Goal: Transaction & Acquisition: Purchase product/service

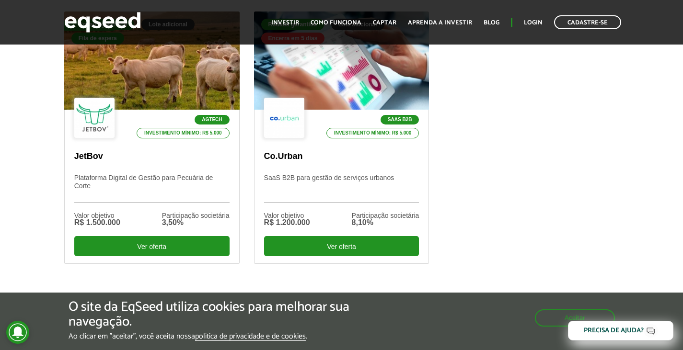
scroll to position [383, 0]
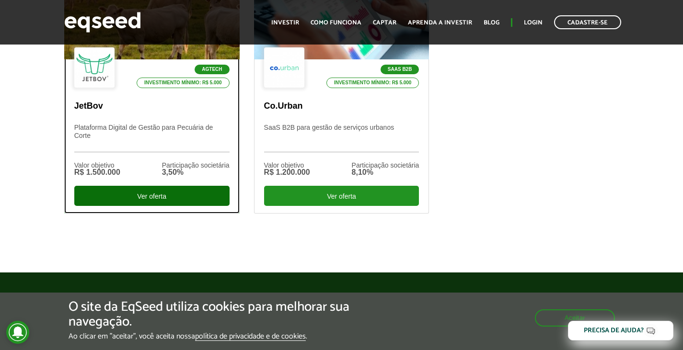
click at [200, 200] on div "Ver oferta" at bounding box center [151, 196] width 155 height 20
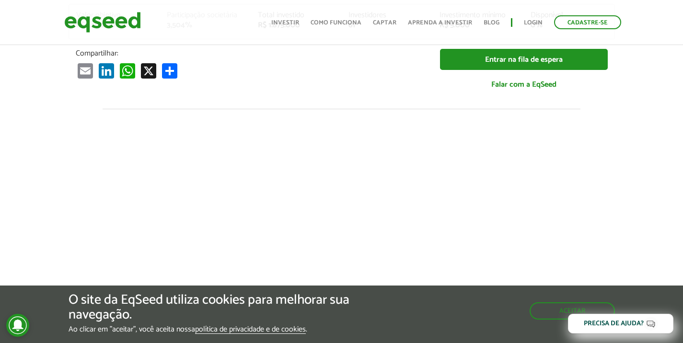
scroll to position [1171, 0]
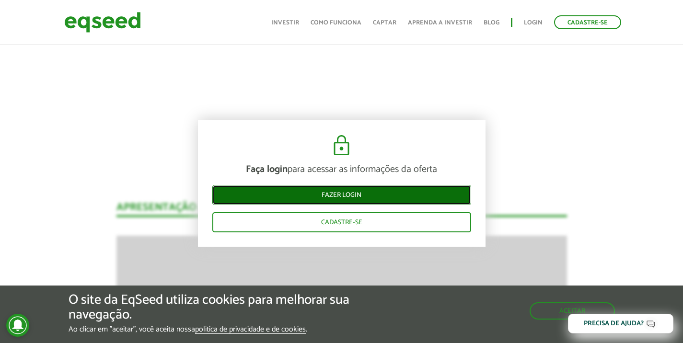
drag, startPoint x: 360, startPoint y: 197, endPoint x: 20, endPoint y: 180, distance: 340.3
click at [360, 197] on link "Fazer login" at bounding box center [341, 195] width 259 height 20
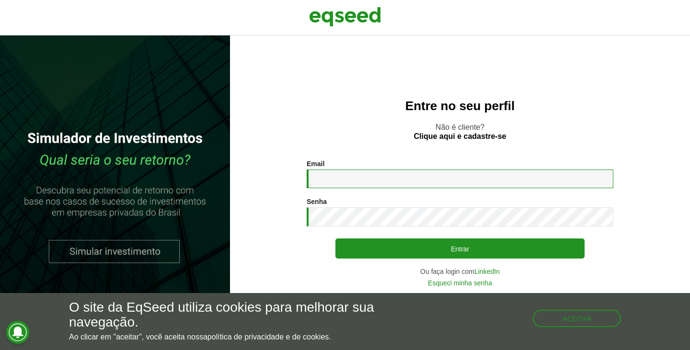
click at [447, 175] on input "Email *" at bounding box center [460, 179] width 307 height 19
paste input "**********"
type input "**********"
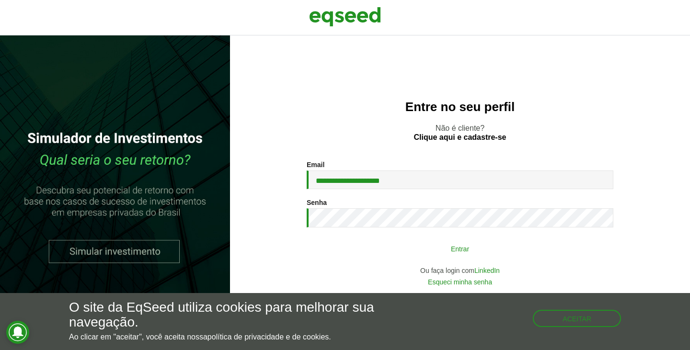
click at [381, 245] on button "Entrar" at bounding box center [460, 249] width 249 height 18
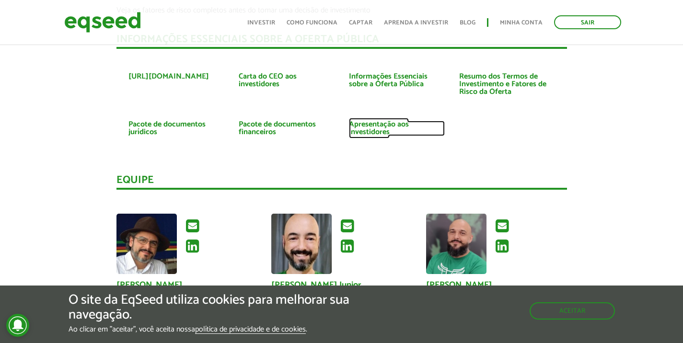
scroll to position [2231, 0]
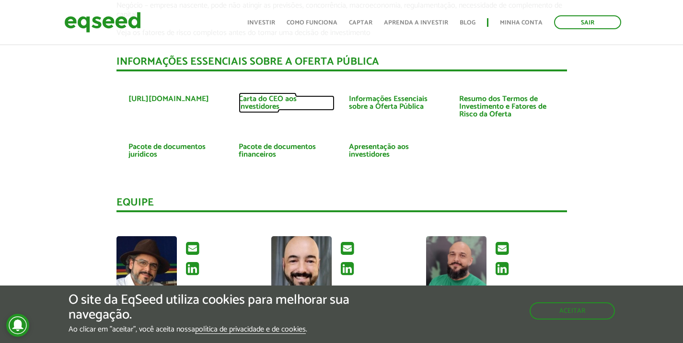
click at [268, 95] on link "Carta do CEO aos investidores" at bounding box center [287, 102] width 96 height 15
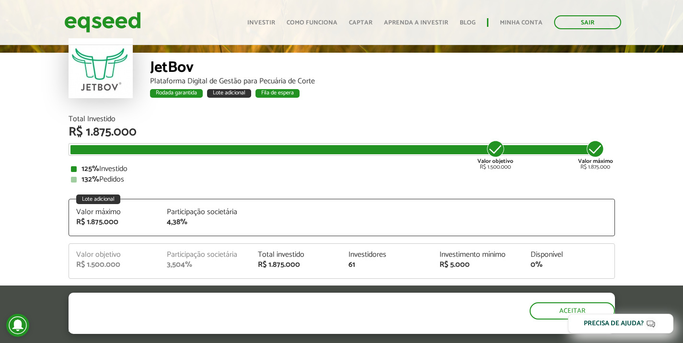
scroll to position [1025, 0]
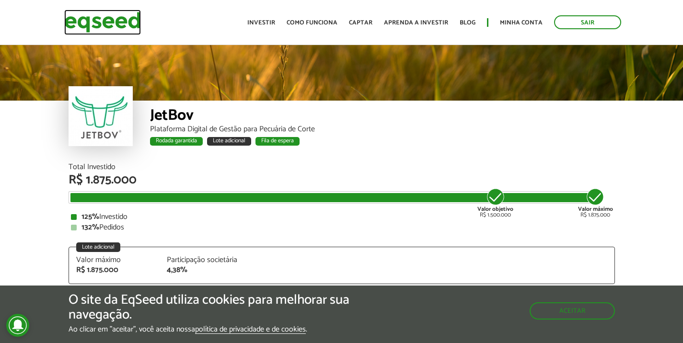
click at [95, 19] on img at bounding box center [102, 22] width 77 height 25
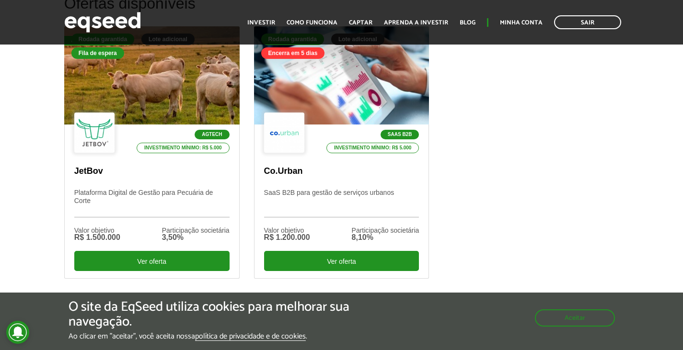
scroll to position [336, 0]
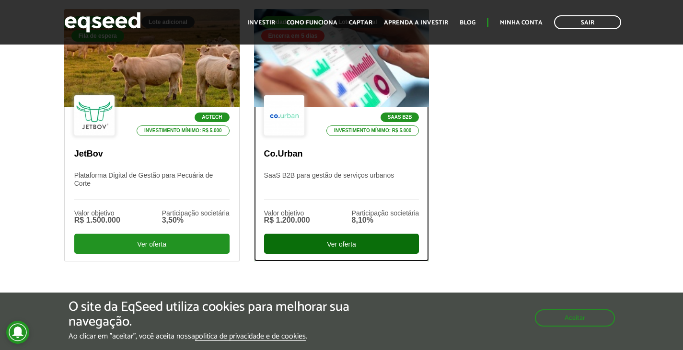
click at [308, 248] on div "Ver oferta" at bounding box center [341, 244] width 155 height 20
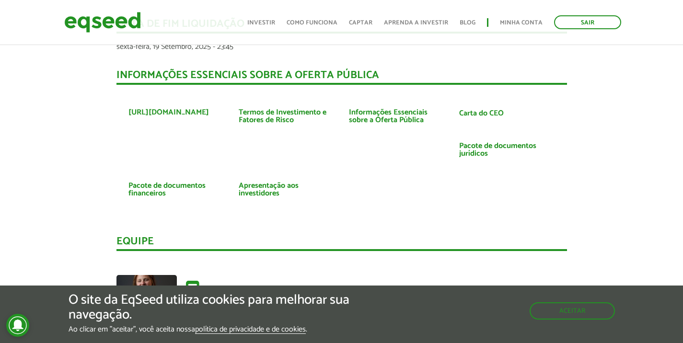
scroll to position [1965, 0]
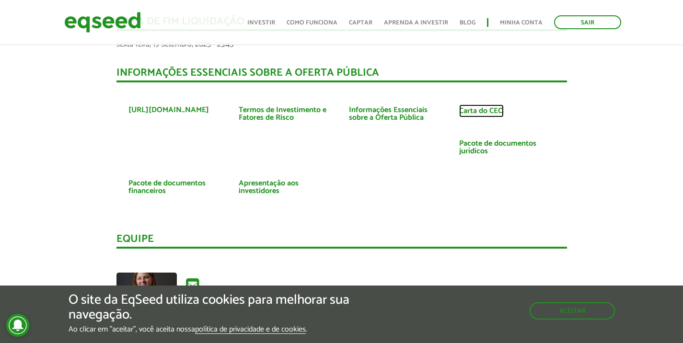
click at [488, 115] on link "Carta do CEO" at bounding box center [481, 111] width 45 height 8
